Goal: Find specific page/section: Find specific page/section

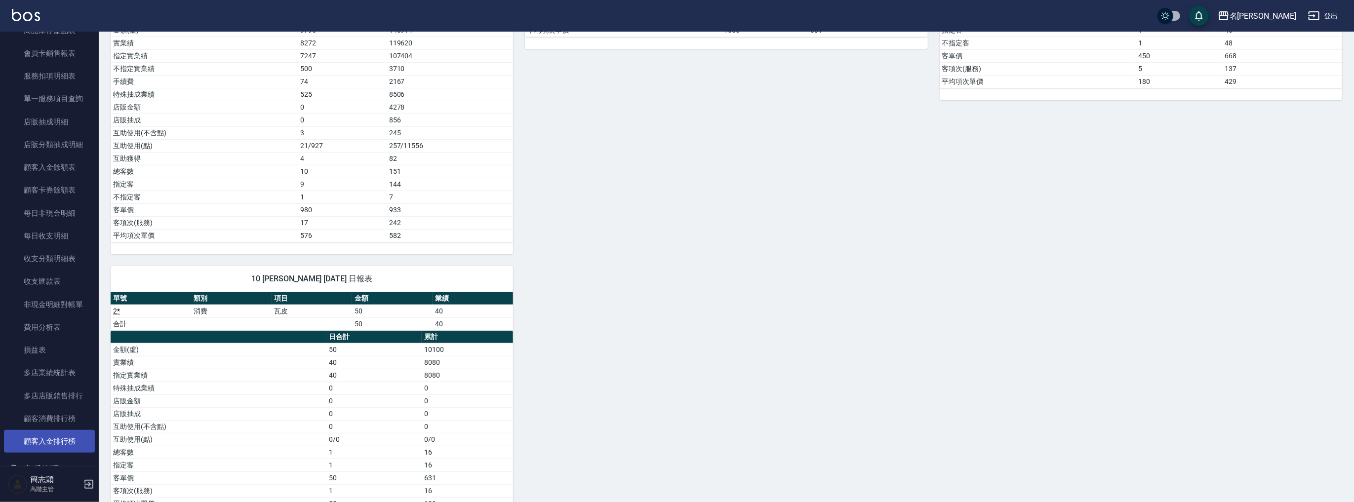
scroll to position [774, 0]
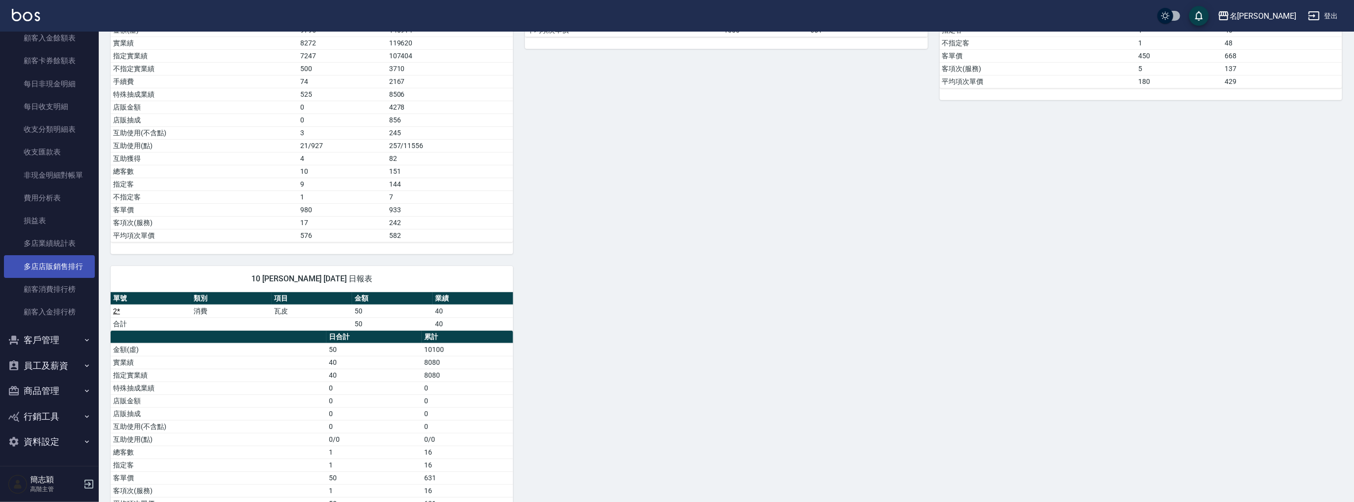
click at [60, 258] on link "多店店販銷售排行" at bounding box center [49, 266] width 91 height 23
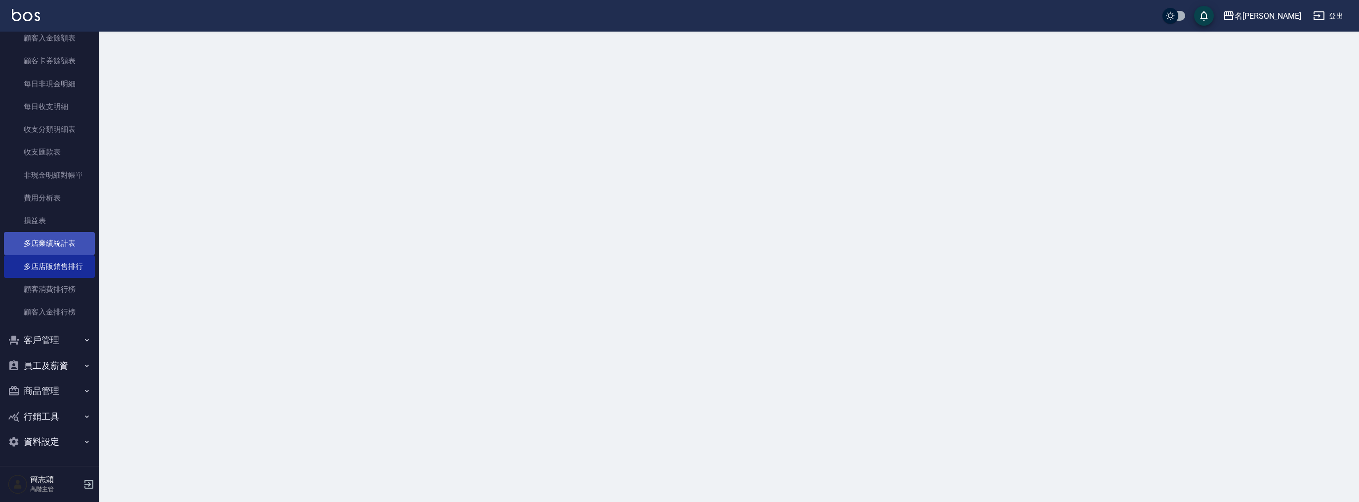
click at [61, 247] on link "多店業績統計表" at bounding box center [49, 243] width 91 height 23
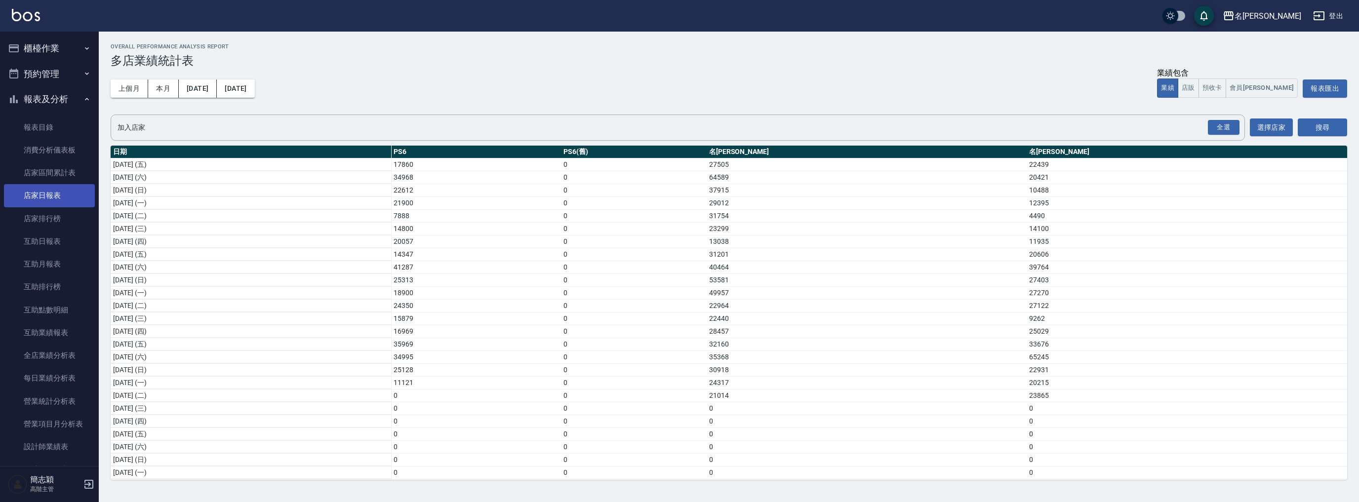
click at [55, 193] on link "店家日報表" at bounding box center [49, 195] width 91 height 23
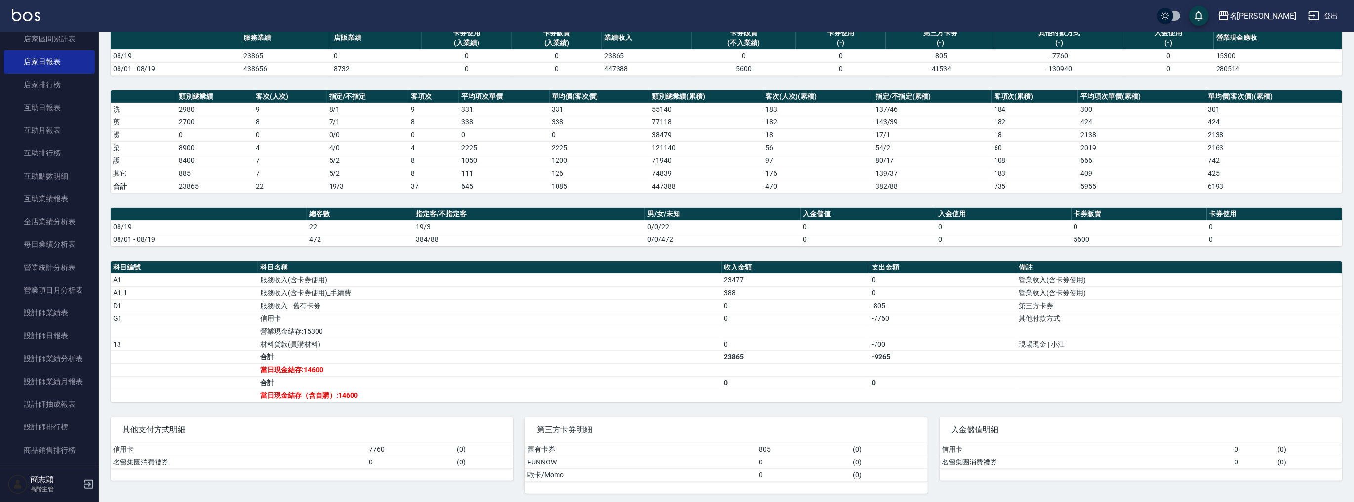
scroll to position [184, 0]
click at [62, 286] on link "設計師日報表" at bounding box center [49, 285] width 91 height 23
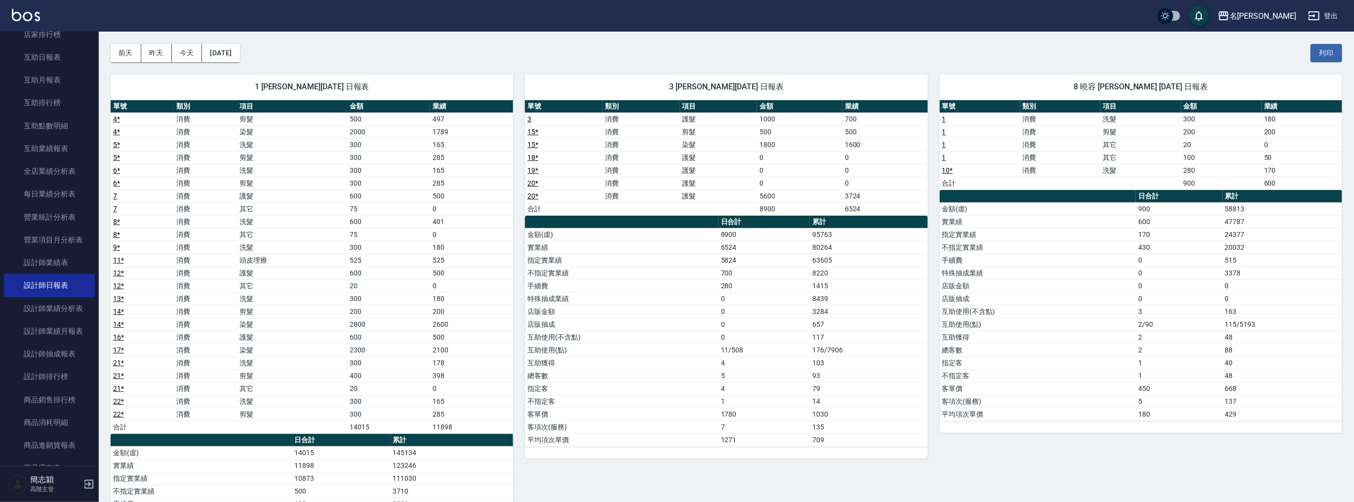
scroll to position [23, 0]
